Goal: Navigation & Orientation: Find specific page/section

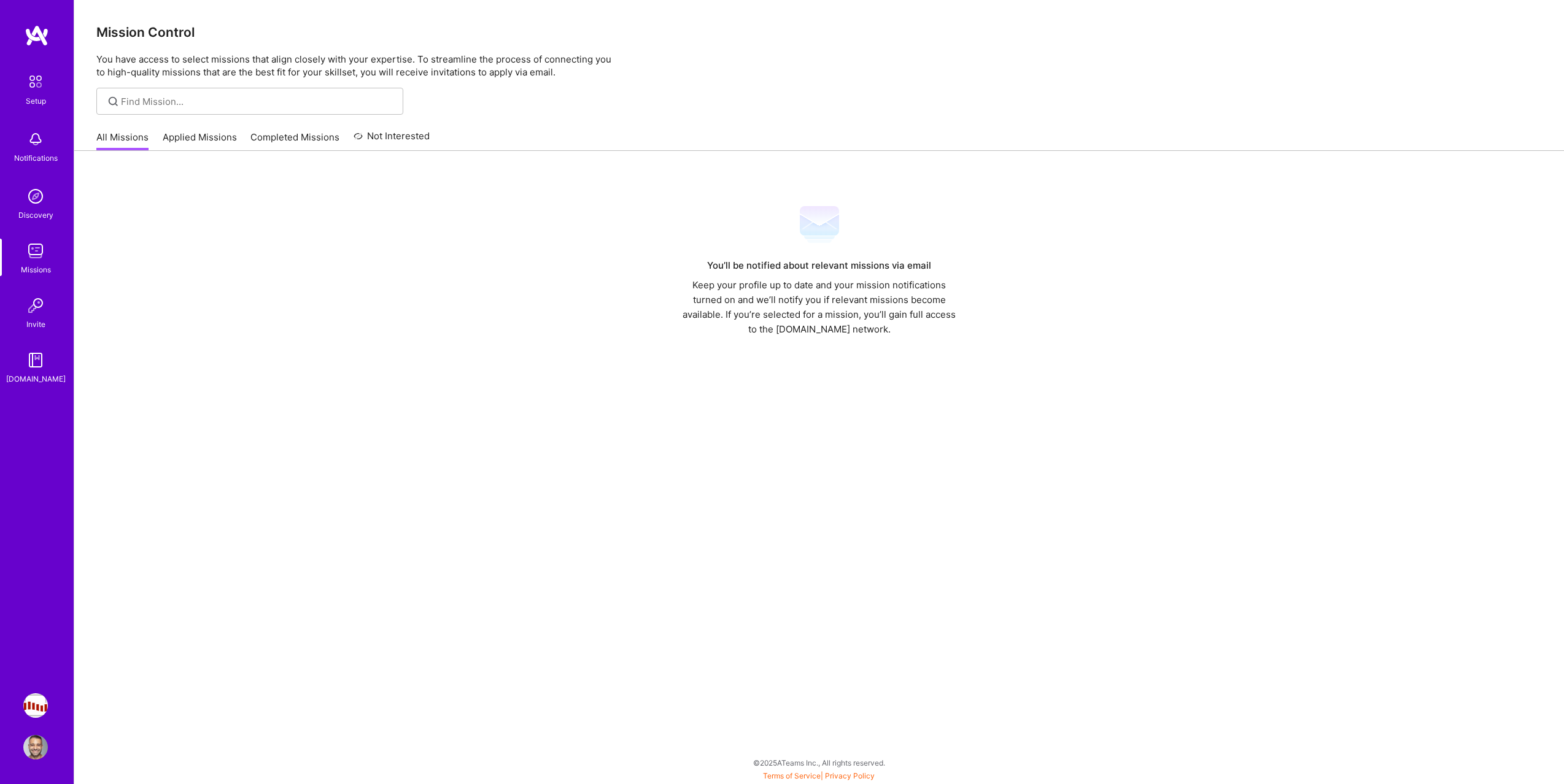
click at [180, 137] on link "Applied Missions" at bounding box center [200, 141] width 74 height 21
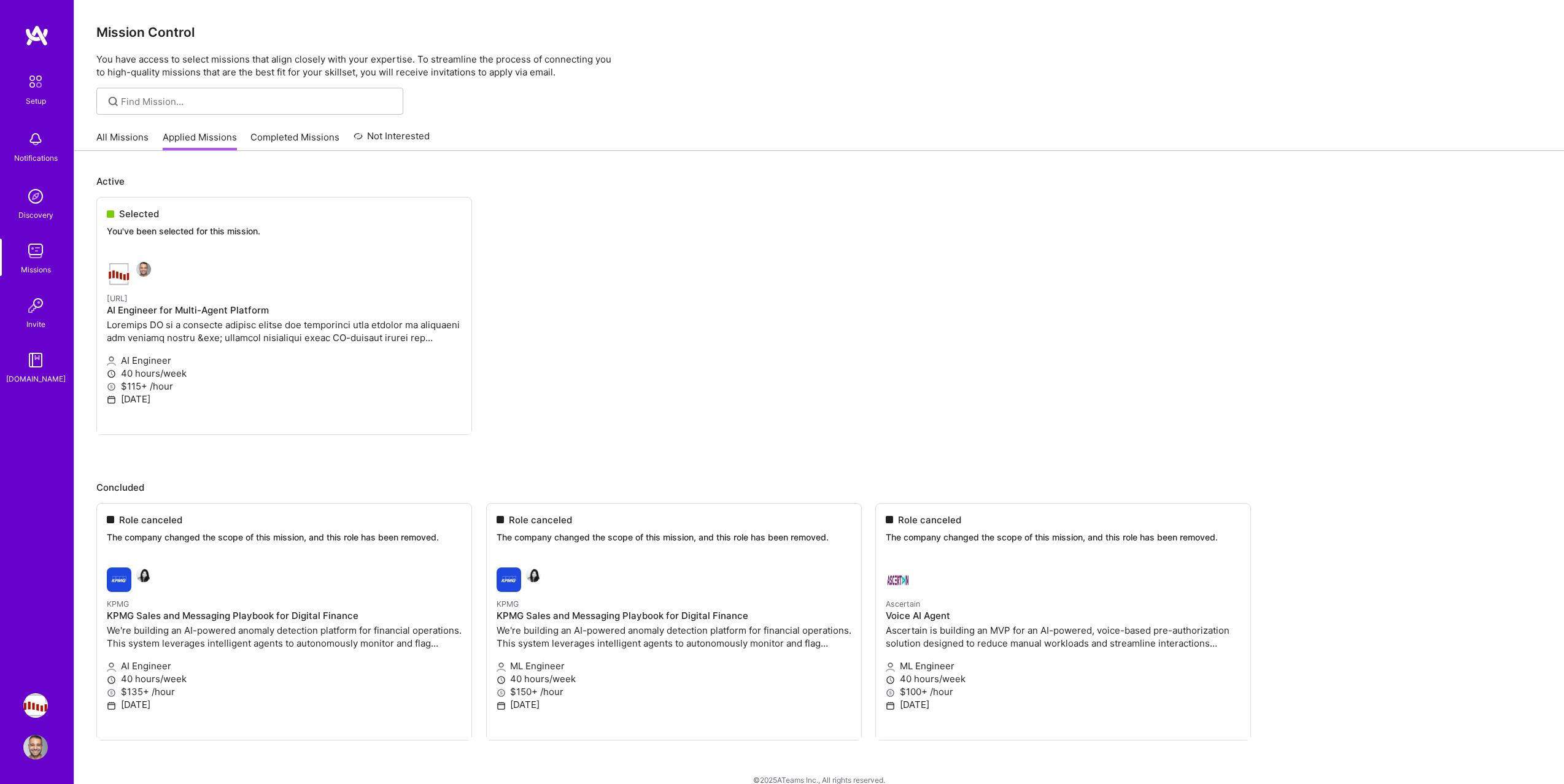
click at [150, 289] on ul "Selected You've been selected for this mission. Steelbay.ai AI Engineer for Mul…" at bounding box center [819, 334] width 1445 height 275
click at [145, 269] on ul "Selected You've been selected for this mission. Steelbay.ai AI Engineer for Mul…" at bounding box center [819, 334] width 1445 height 275
click at [132, 136] on link "All Missions" at bounding box center [122, 141] width 52 height 21
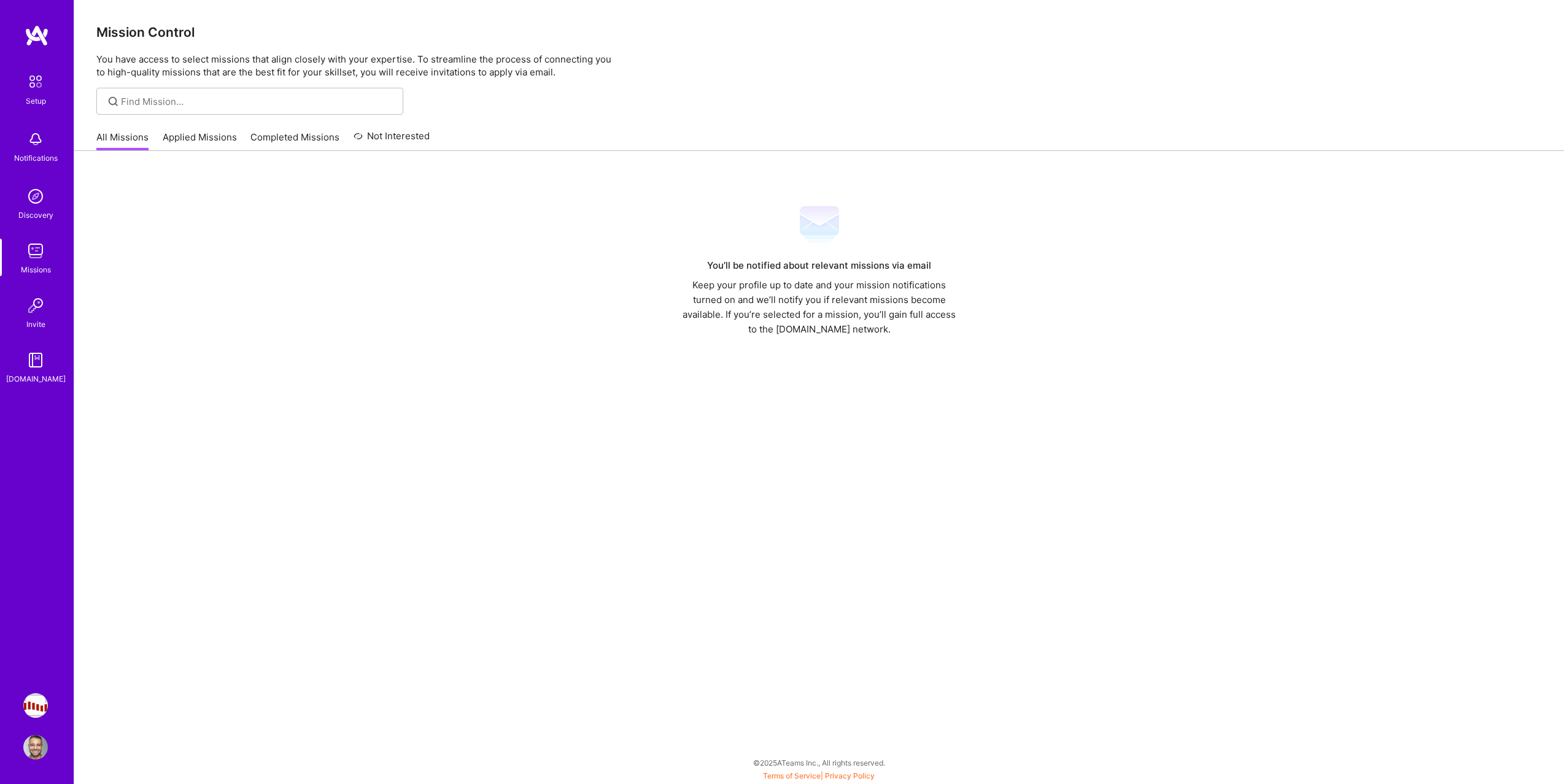
click at [42, 709] on img at bounding box center [35, 705] width 25 height 25
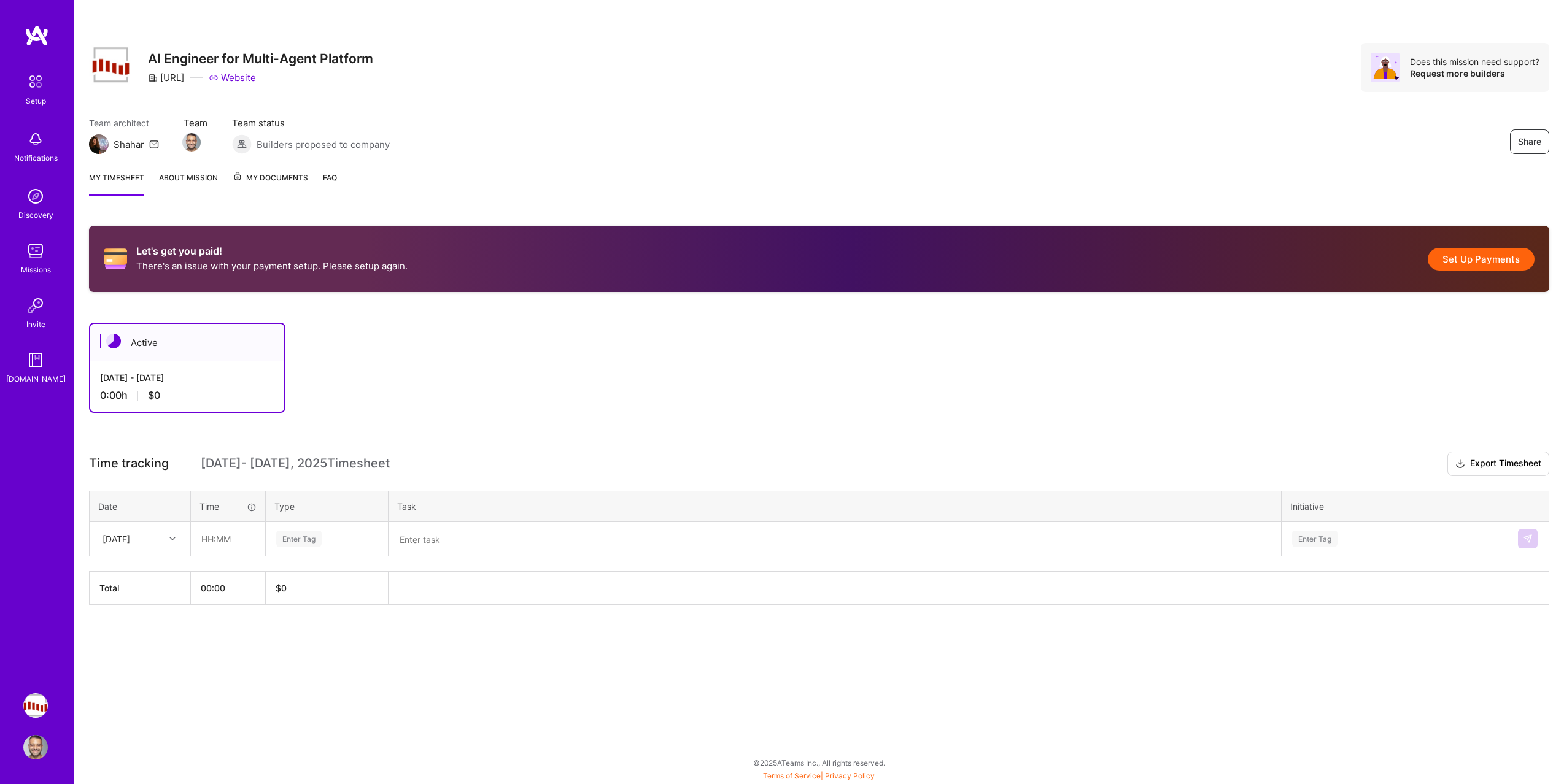
click at [186, 355] on div "Active" at bounding box center [187, 342] width 194 height 38
click at [52, 253] on link "Missions" at bounding box center [36, 257] width 76 height 38
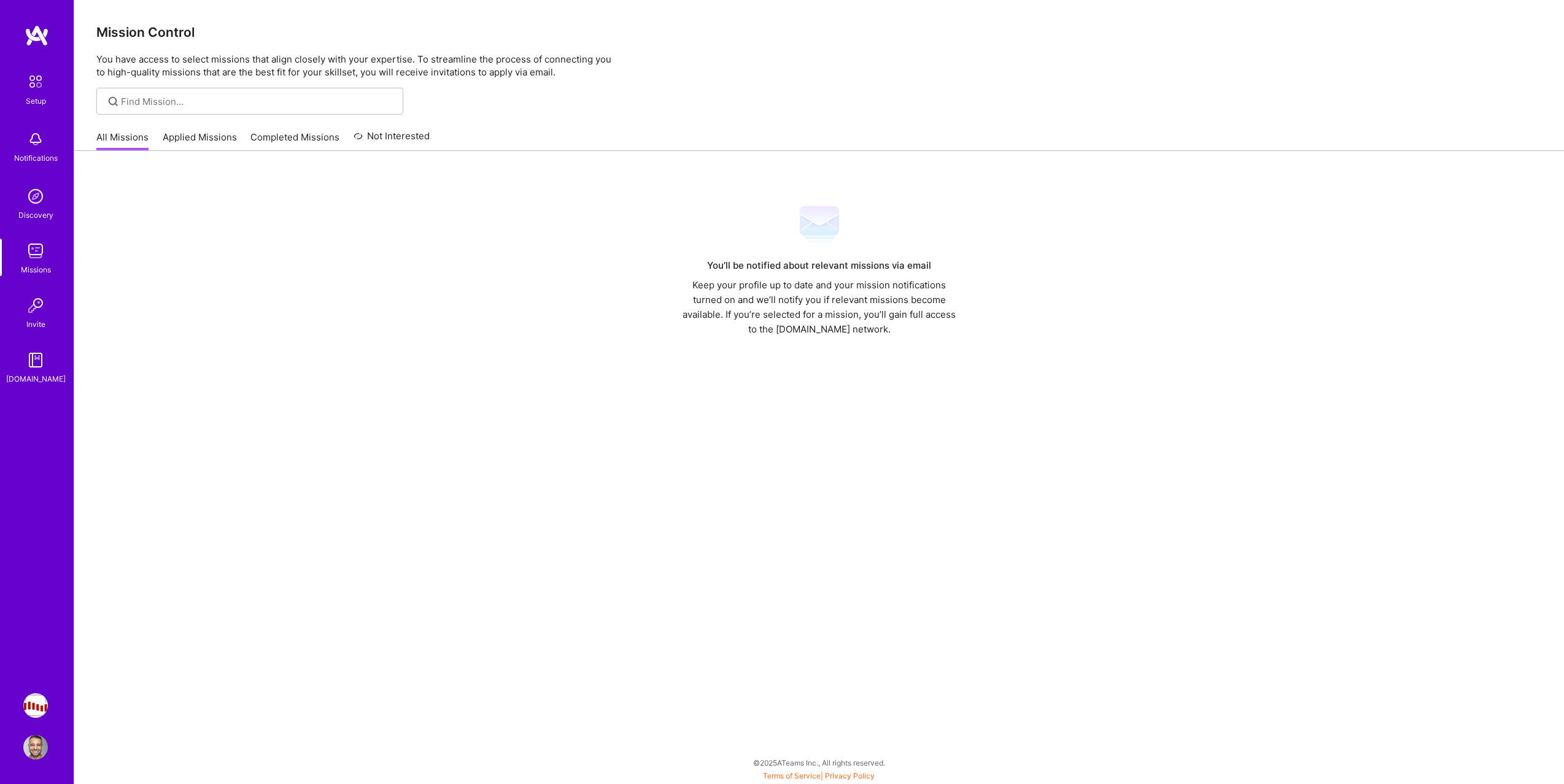
click at [40, 137] on img at bounding box center [35, 139] width 25 height 25
click at [33, 209] on div "Discovery" at bounding box center [35, 215] width 35 height 13
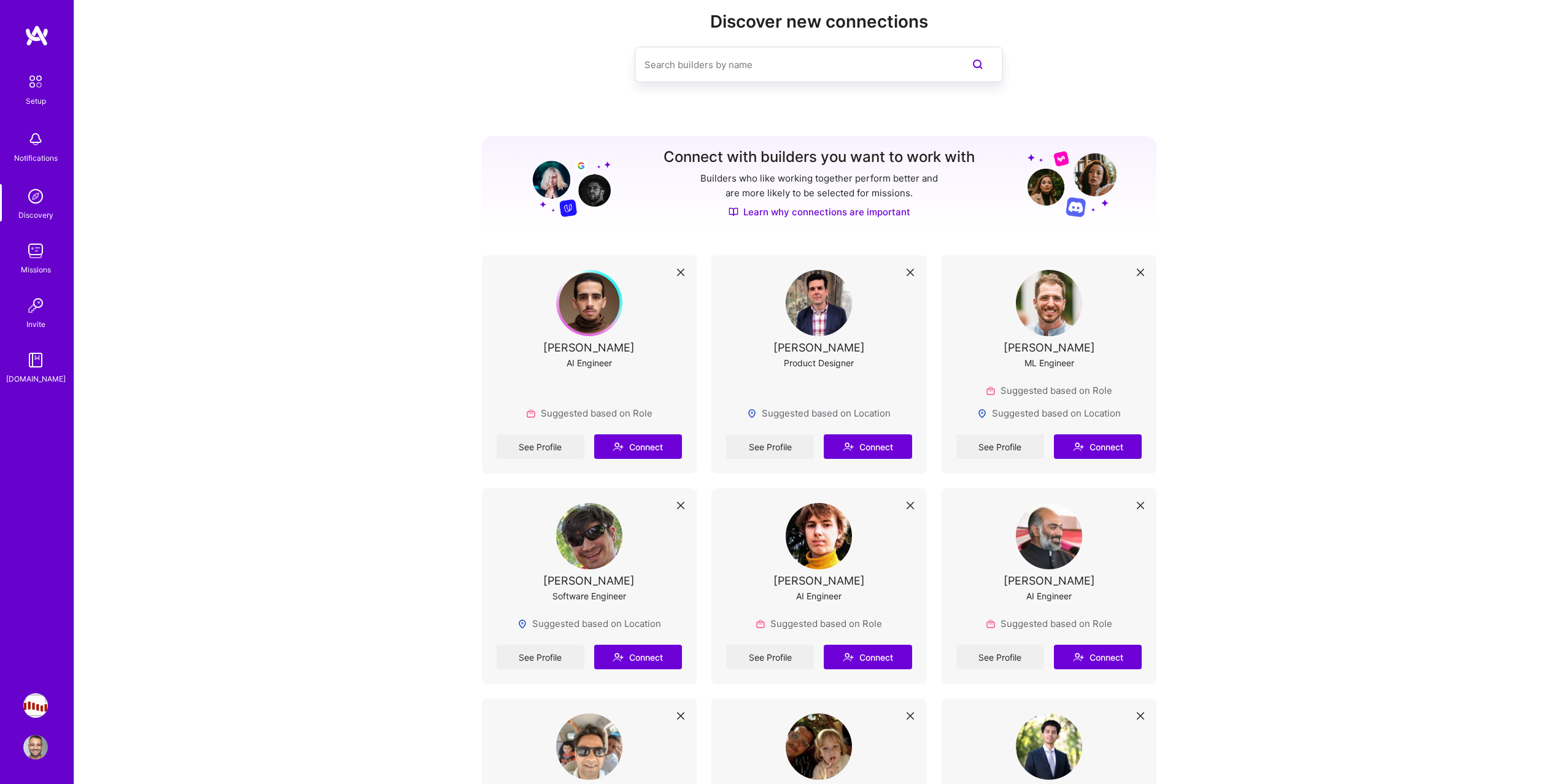
scroll to position [38, 0]
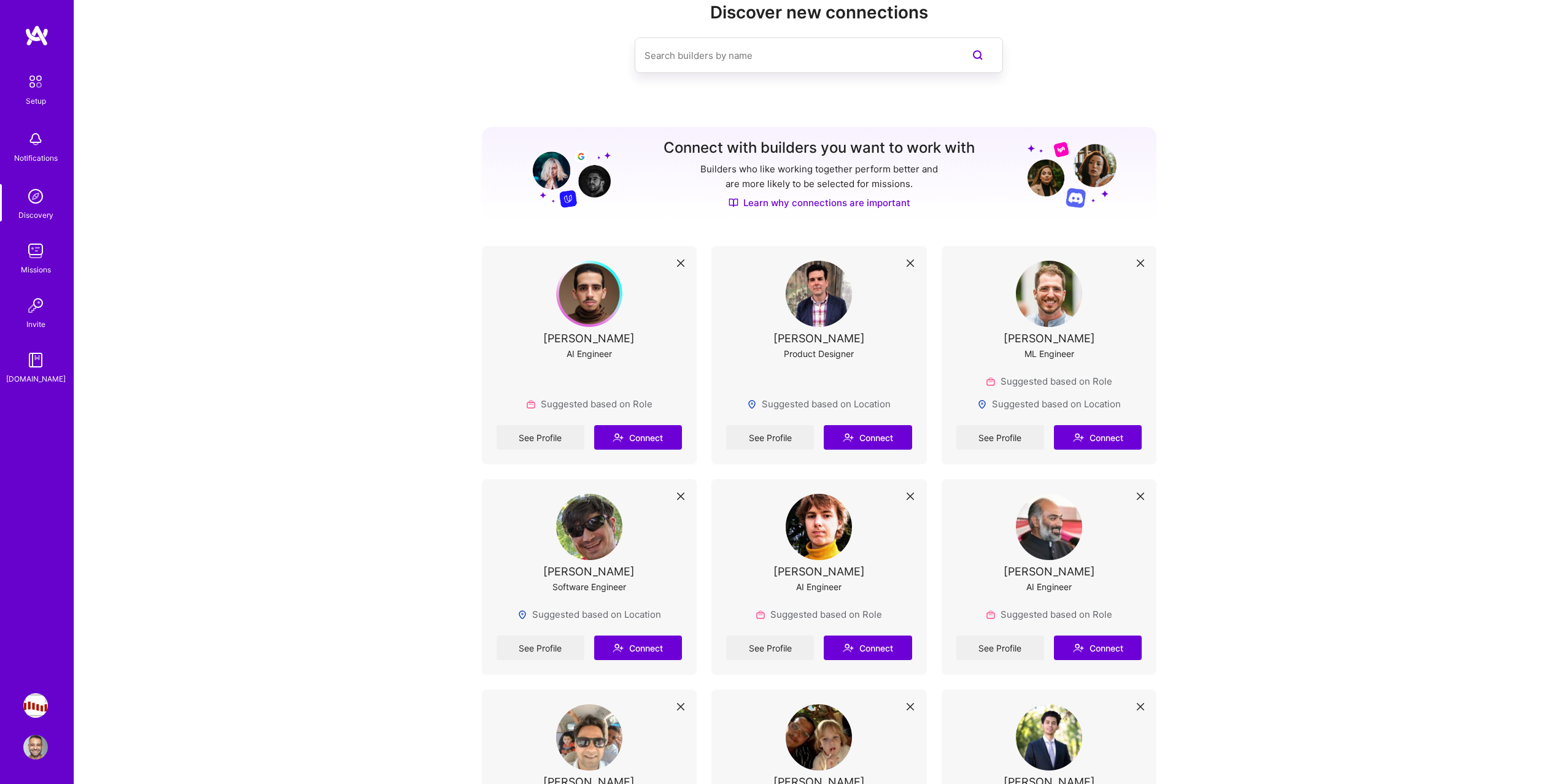
click at [39, 241] on img at bounding box center [35, 250] width 25 height 25
